Goal: Transaction & Acquisition: Subscribe to service/newsletter

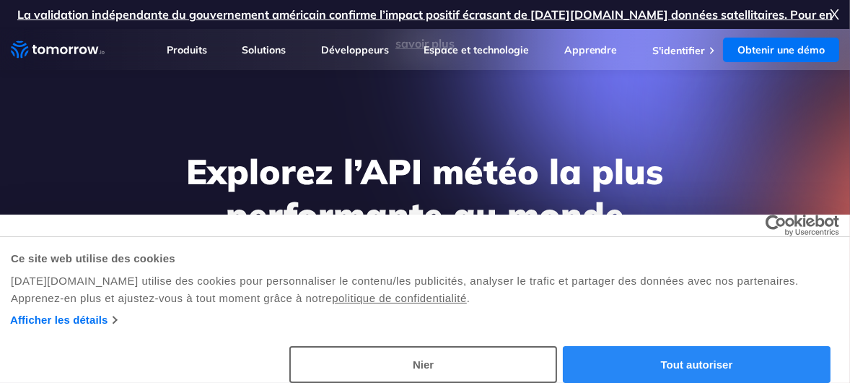
click at [736, 369] on button "Tout autoriser" at bounding box center [697, 364] width 268 height 37
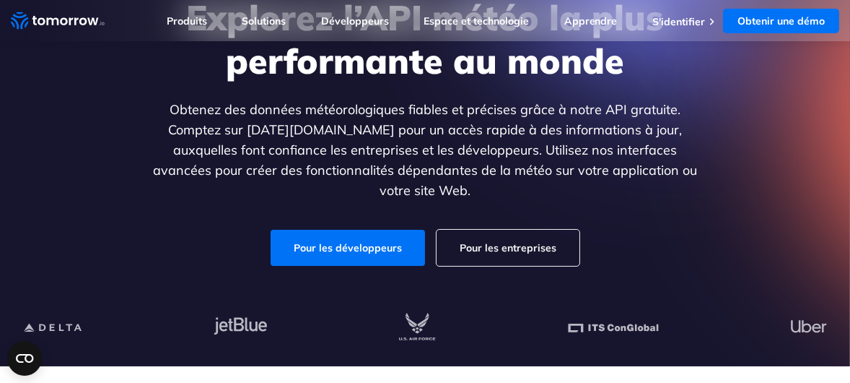
scroll to position [231, 0]
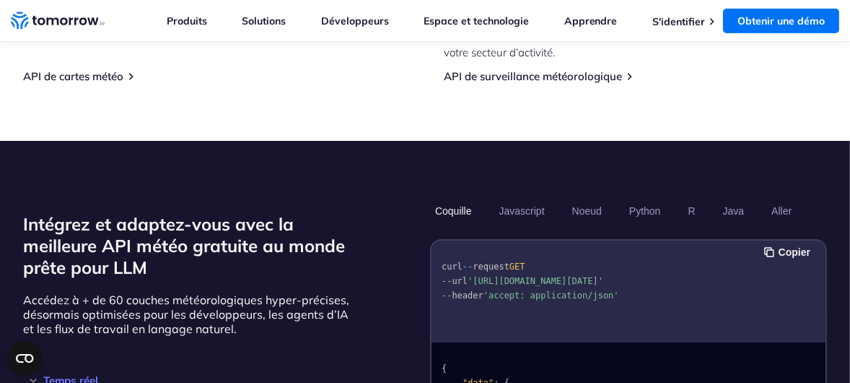
scroll to position [1289, 0]
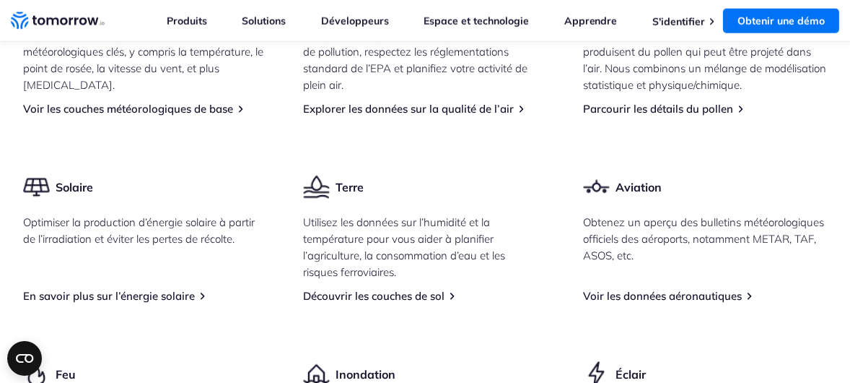
click at [849, 377] on html "Consent Details [#IABV2SETTINGS#] About Ce site web utilise des cookies [DATE][…" at bounding box center [425, 75] width 850 height 4231
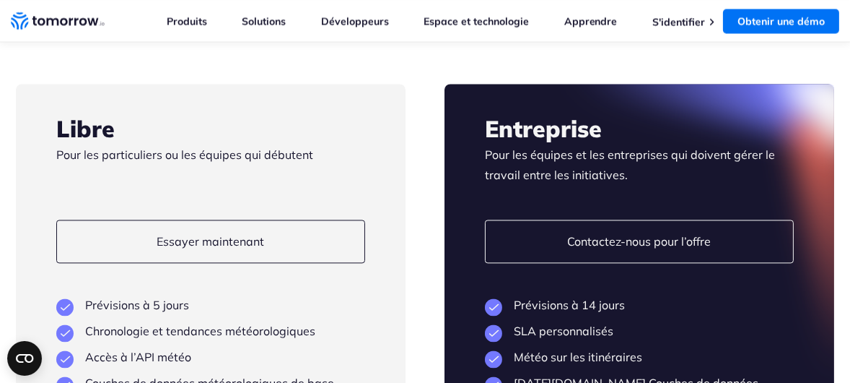
scroll to position [3810, 0]
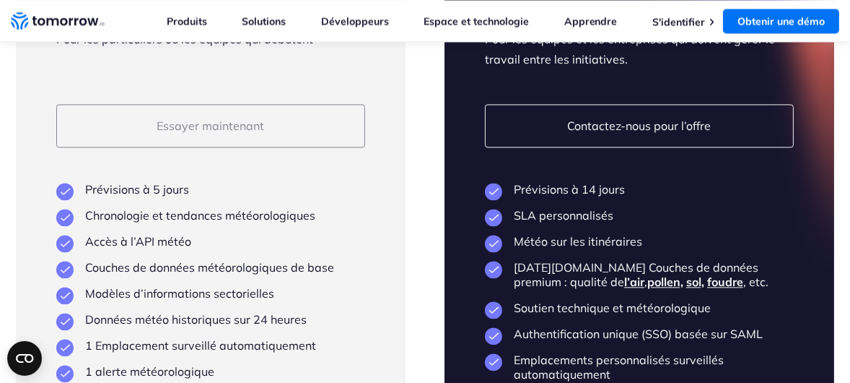
click at [226, 123] on link "Essayer maintenant" at bounding box center [210, 125] width 309 height 43
